Goal: Check status: Check status

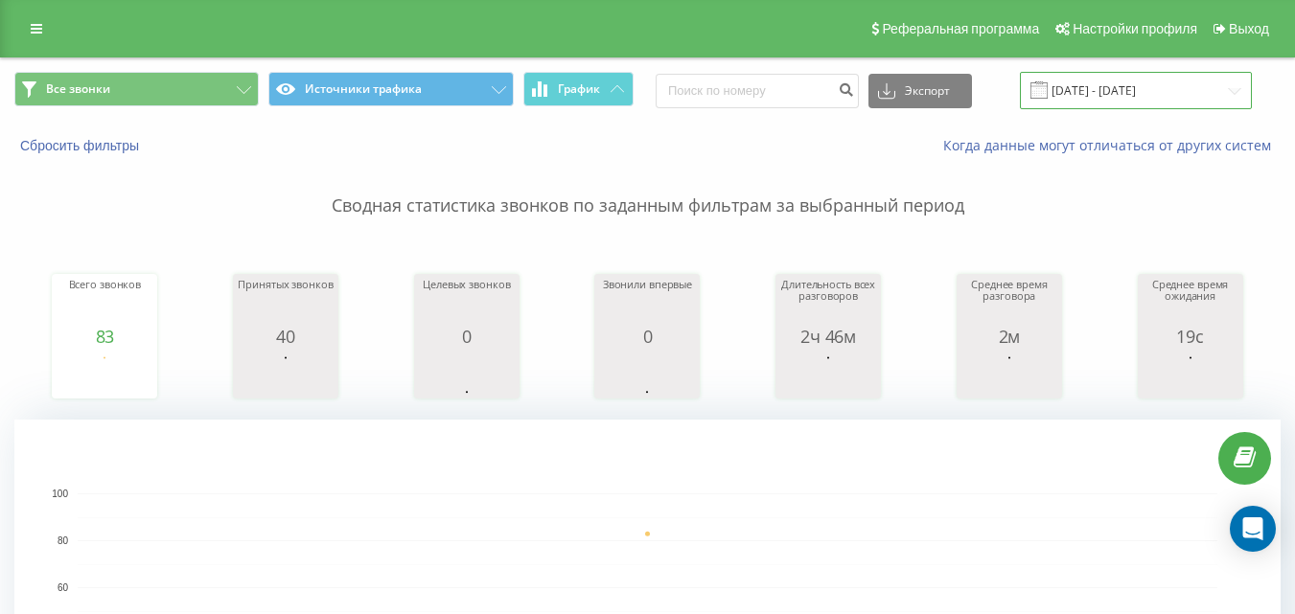
click at [1165, 95] on input "[DATE] - [DATE]" at bounding box center [1136, 90] width 232 height 37
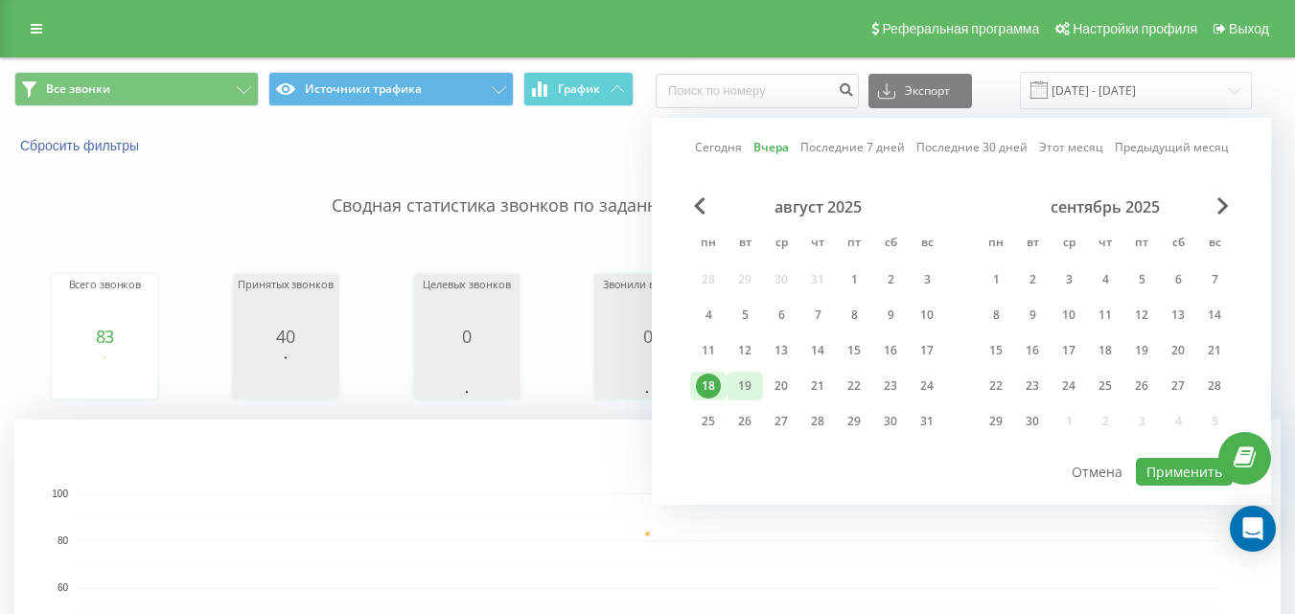
click at [748, 382] on div "19" at bounding box center [744, 386] width 25 height 25
click at [1178, 472] on button "Применить" at bounding box center [1184, 472] width 97 height 28
type input "[DATE] - [DATE]"
